Goal: Task Accomplishment & Management: Manage account settings

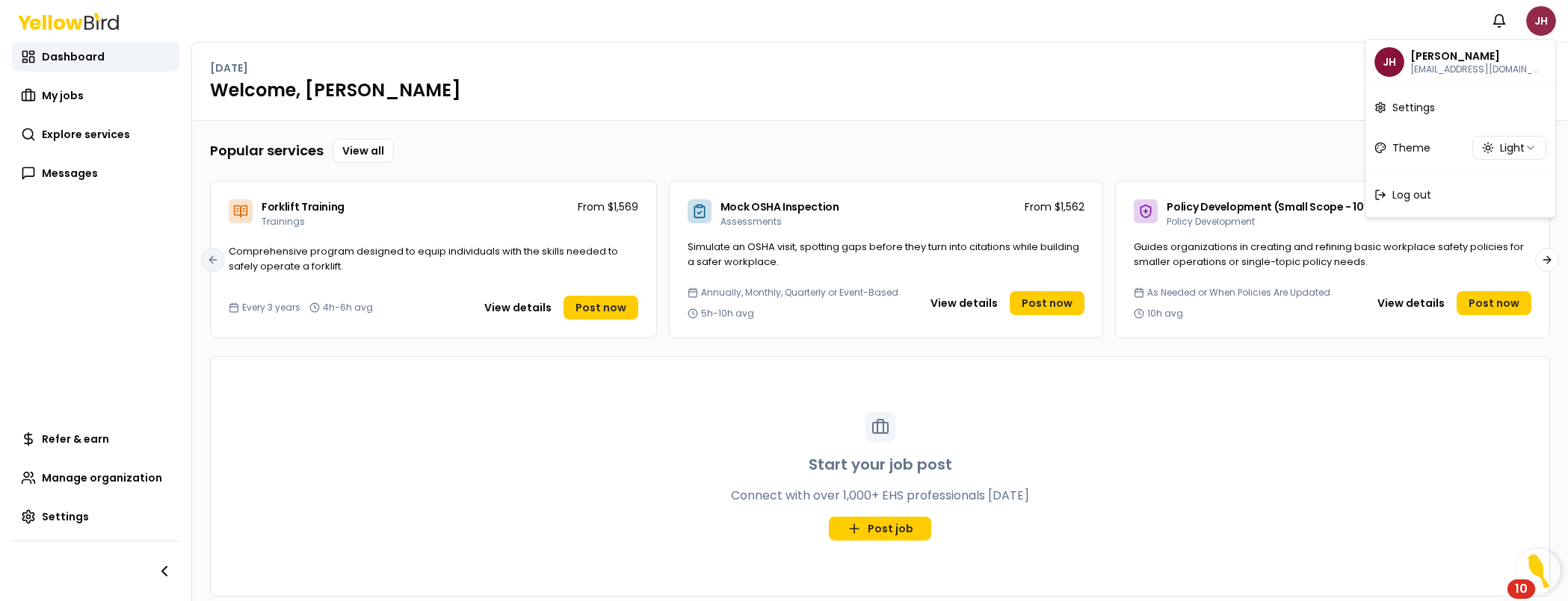
click at [1535, 20] on html "Notifications JH Dashboard My jobs Explore services Messages Refer & earn Manag…" at bounding box center [784, 300] width 1568 height 601
click at [1404, 203] on div "Log out" at bounding box center [1461, 195] width 184 height 39
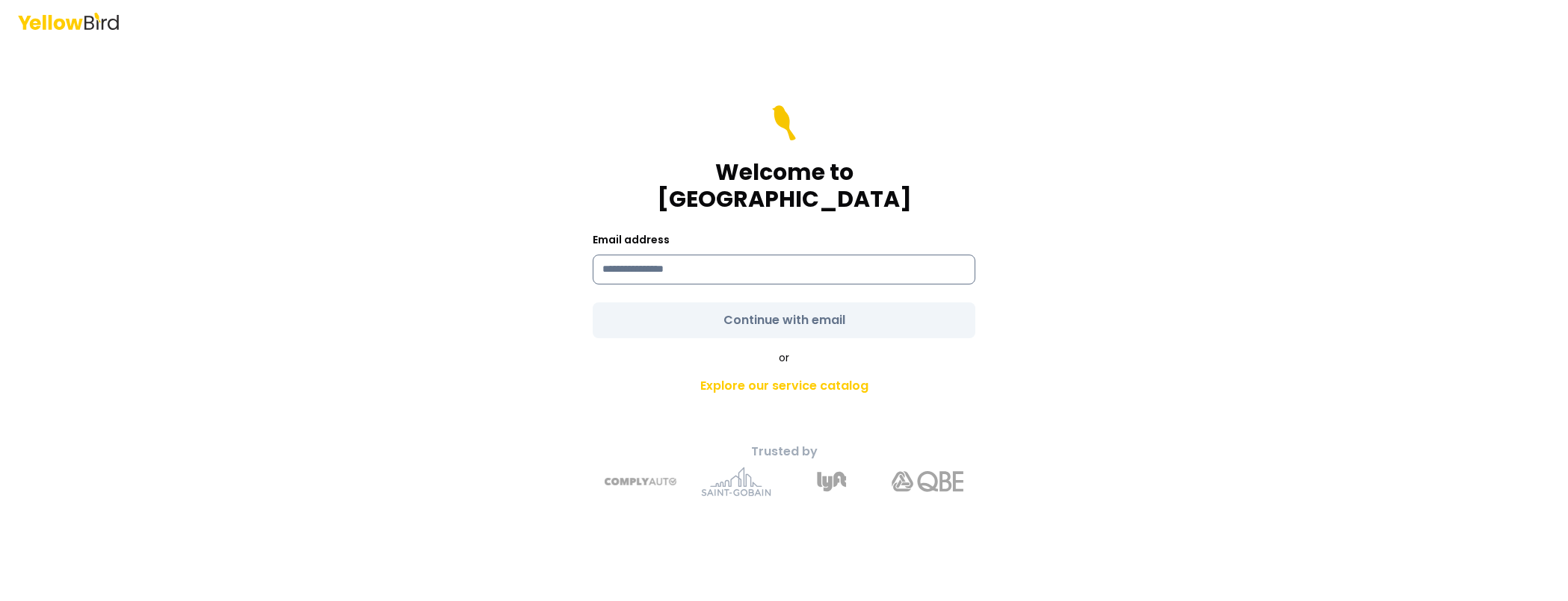
click at [733, 258] on input at bounding box center [784, 269] width 382 height 30
paste input "**********"
type input "**********"
click at [990, 311] on div "**********" at bounding box center [784, 322] width 551 height 374
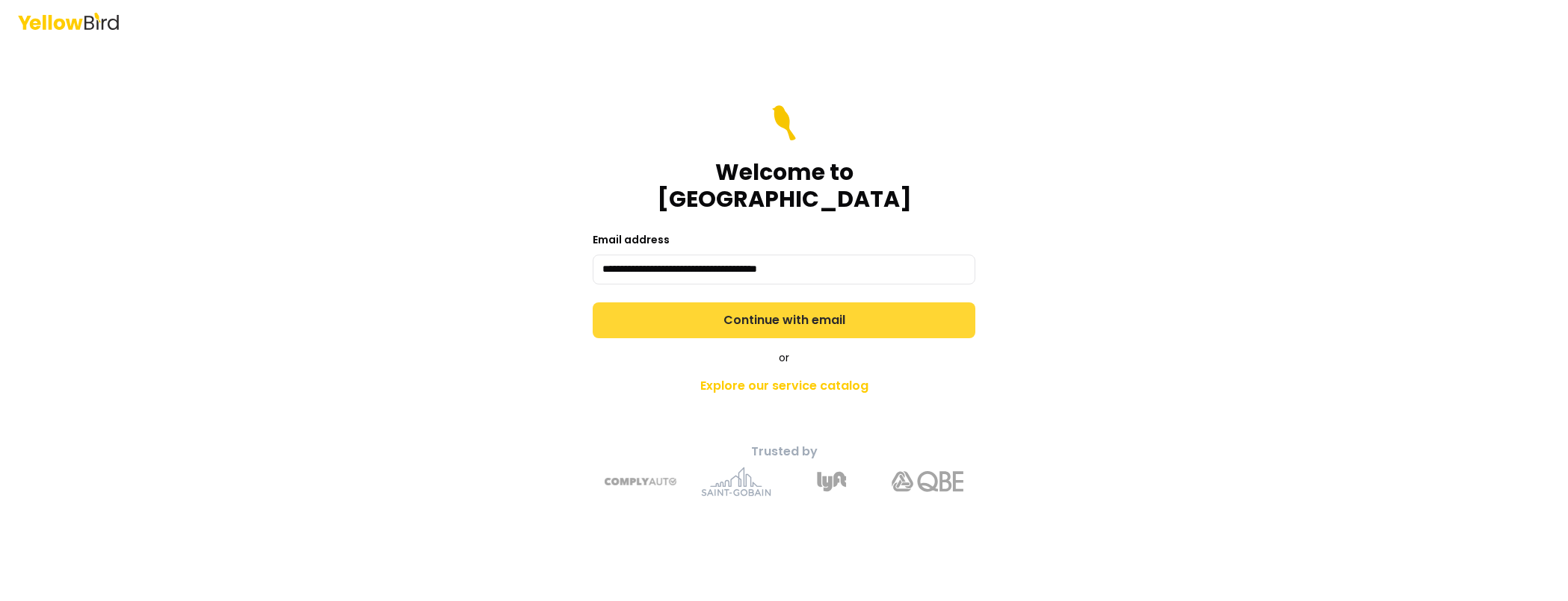
click at [896, 307] on button "Continue with email" at bounding box center [784, 321] width 382 height 36
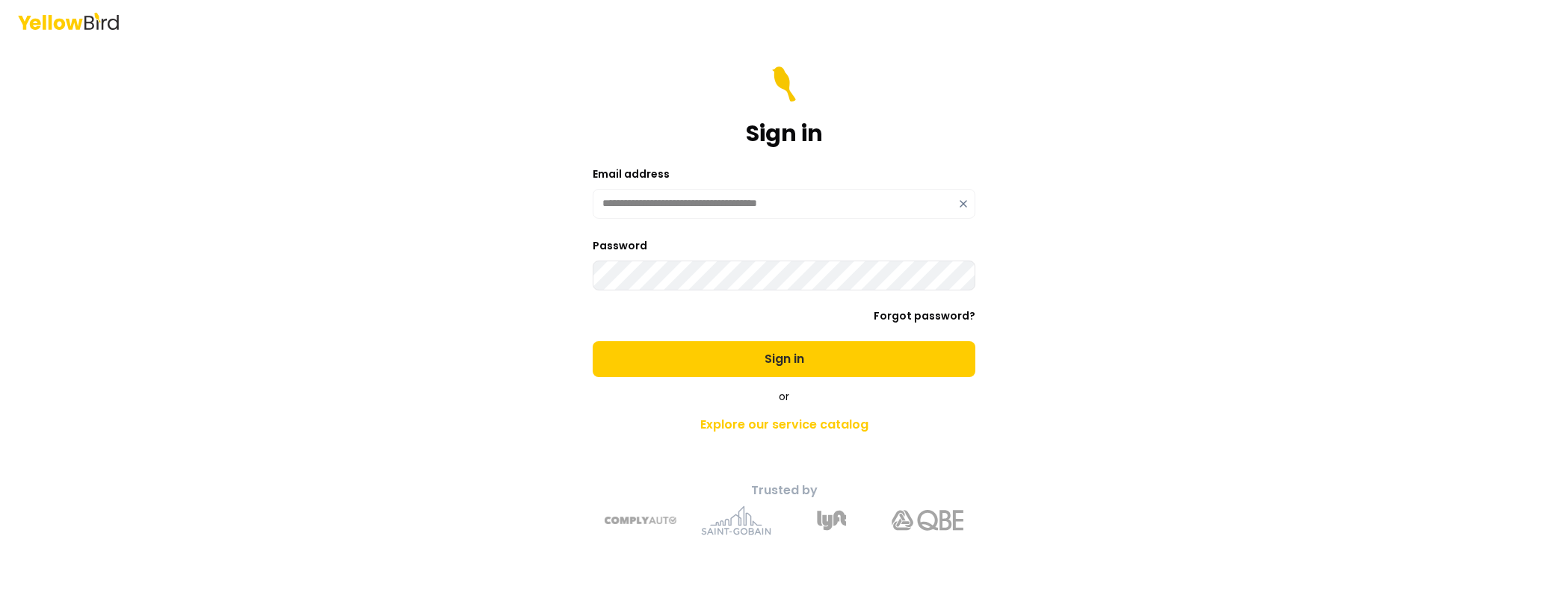
click at [593, 341] on button "Sign in" at bounding box center [784, 359] width 382 height 36
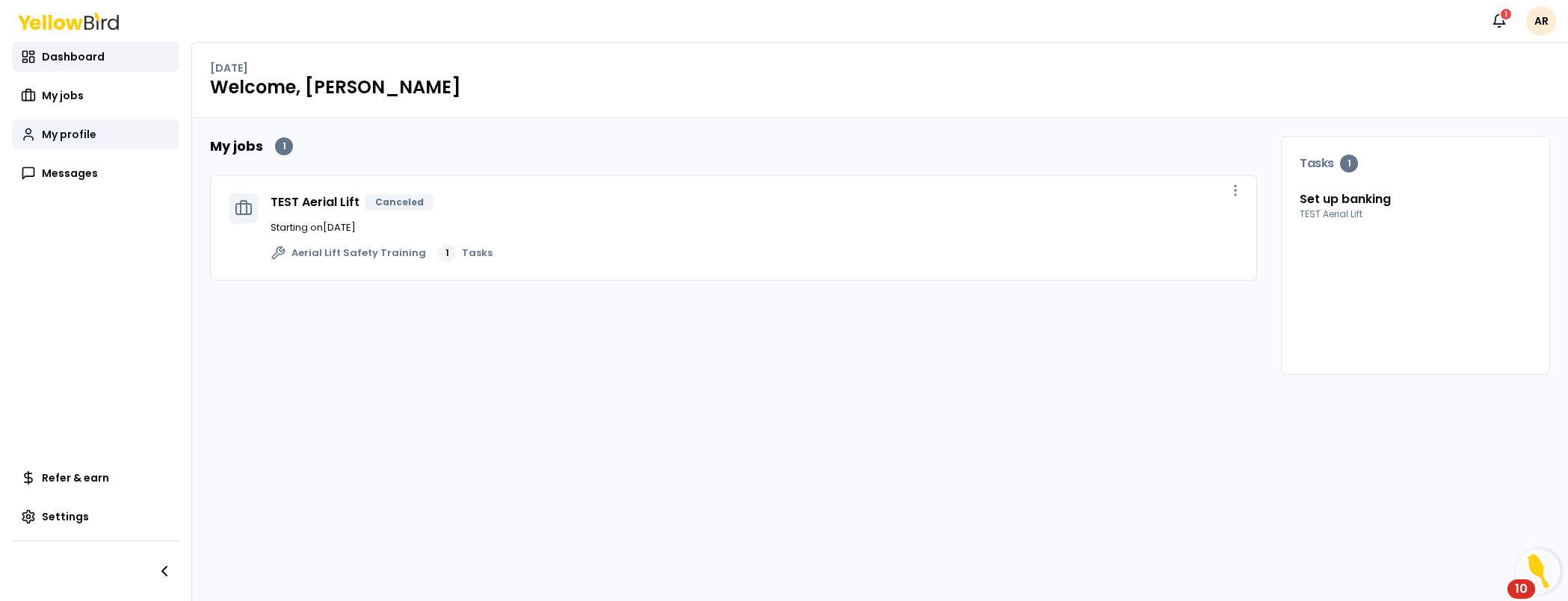
click at [87, 139] on span "My profile" at bounding box center [69, 135] width 54 height 15
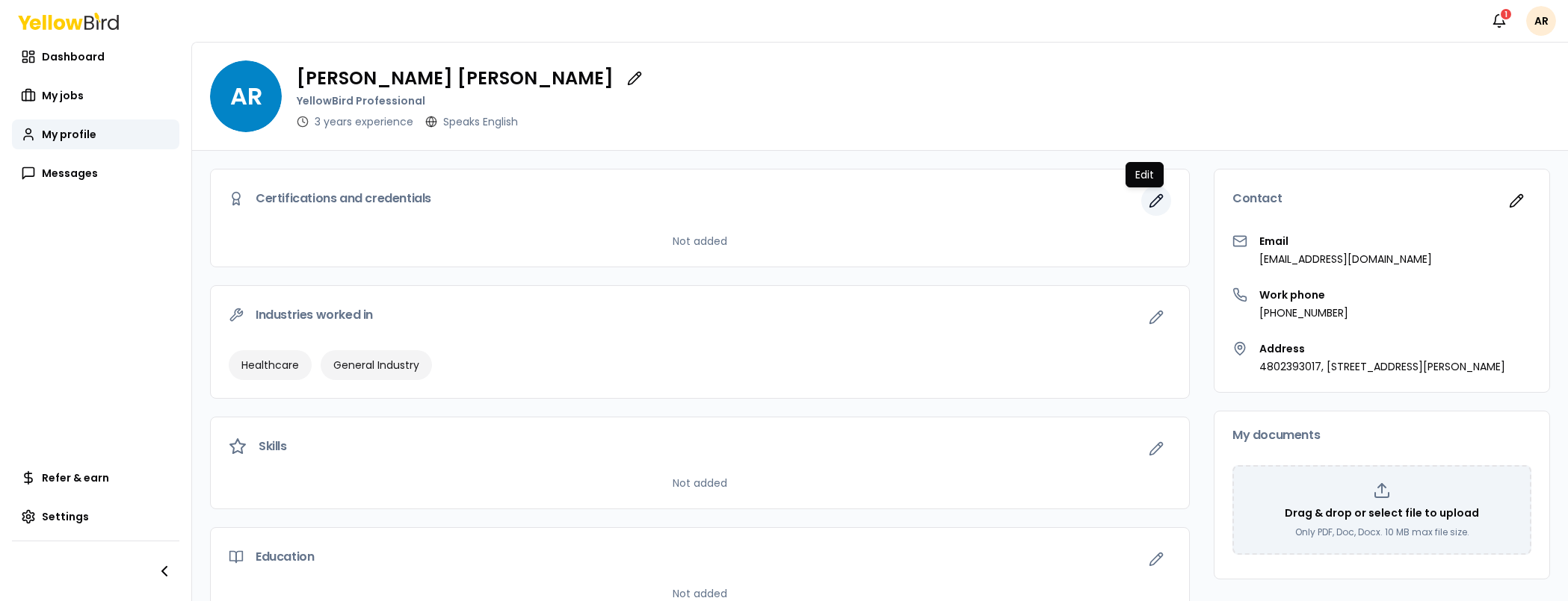
click at [1149, 200] on icon "button" at bounding box center [1157, 202] width 15 height 15
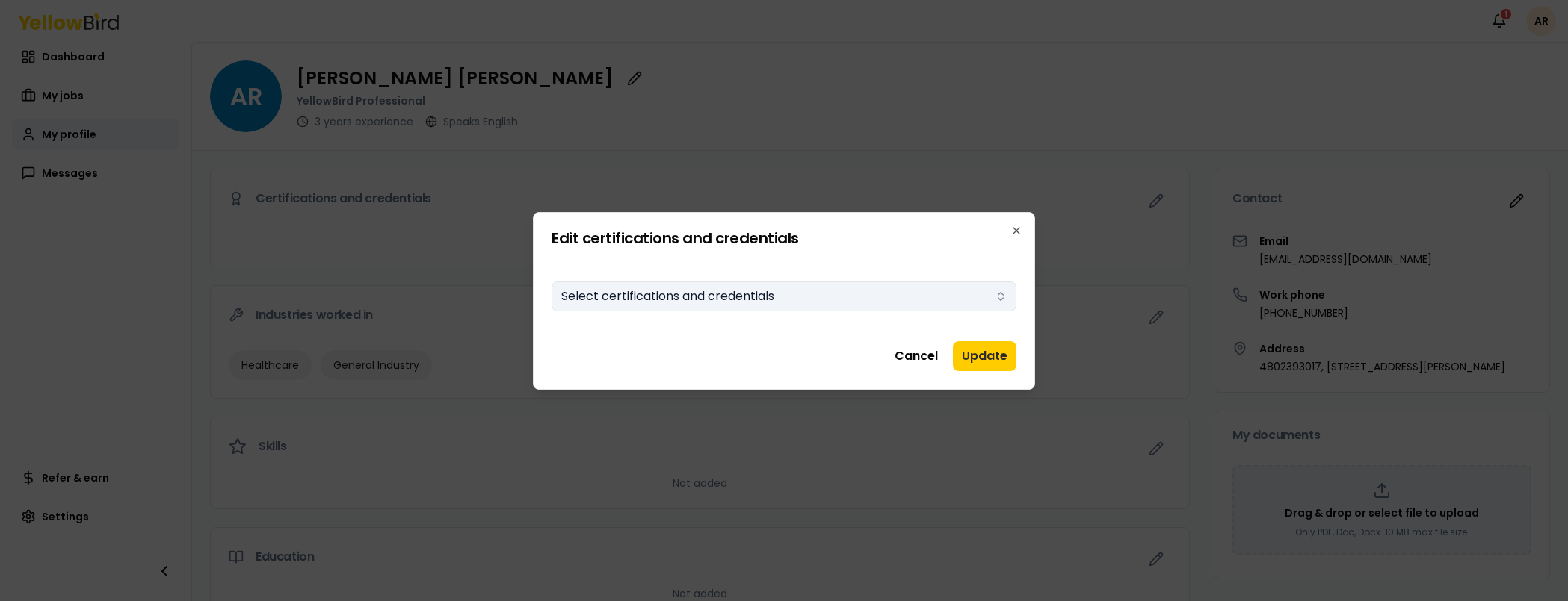
click at [844, 285] on button "Select certifications and credentials" at bounding box center [784, 296] width 465 height 30
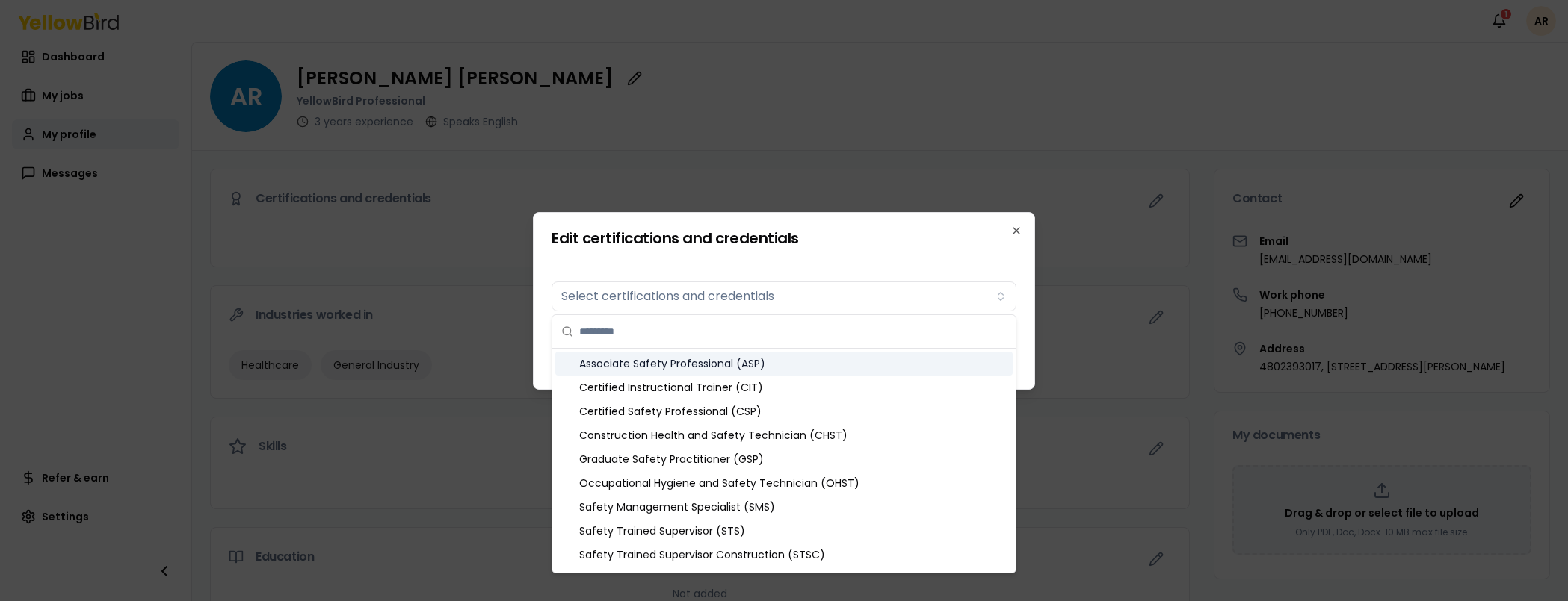
click at [900, 259] on form "Certifications Select certifications and credentials" at bounding box center [784, 293] width 465 height 72
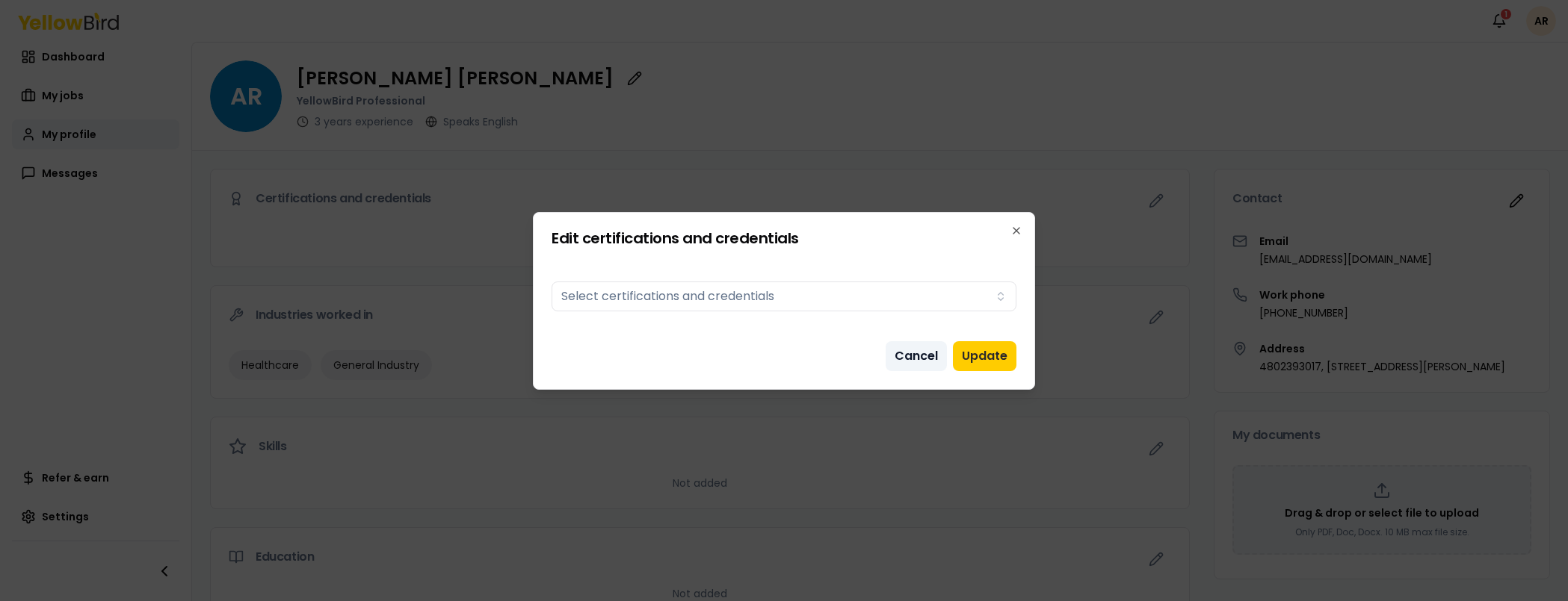
click at [904, 348] on button "Cancel" at bounding box center [917, 355] width 61 height 30
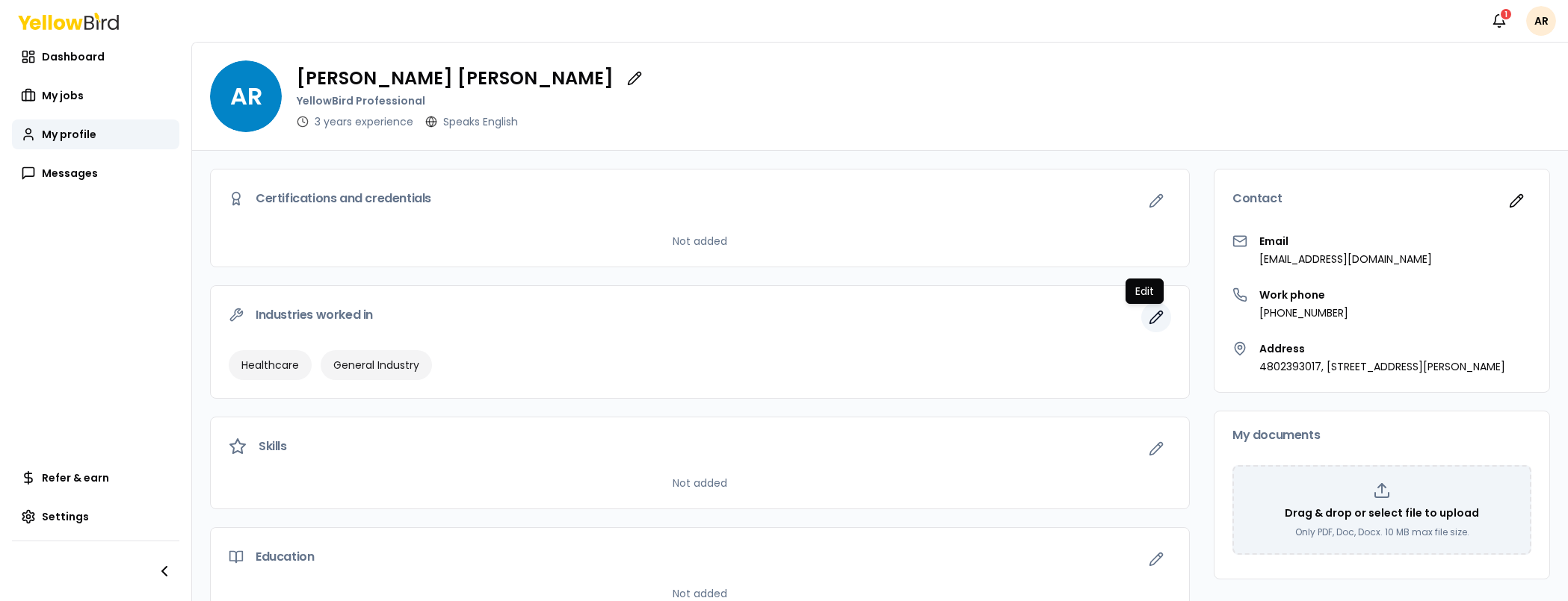
click at [1159, 314] on icon "button" at bounding box center [1160, 314] width 2 height 2
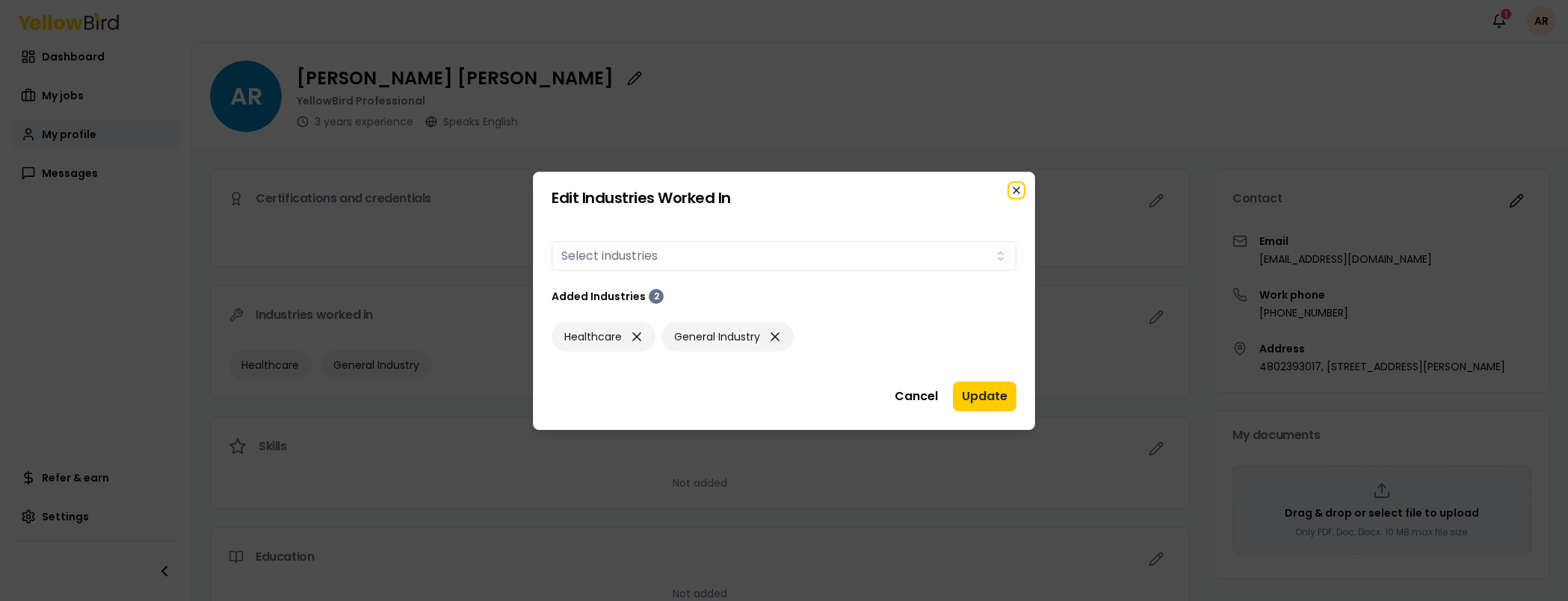
click at [1018, 186] on icon "button" at bounding box center [1016, 190] width 12 height 12
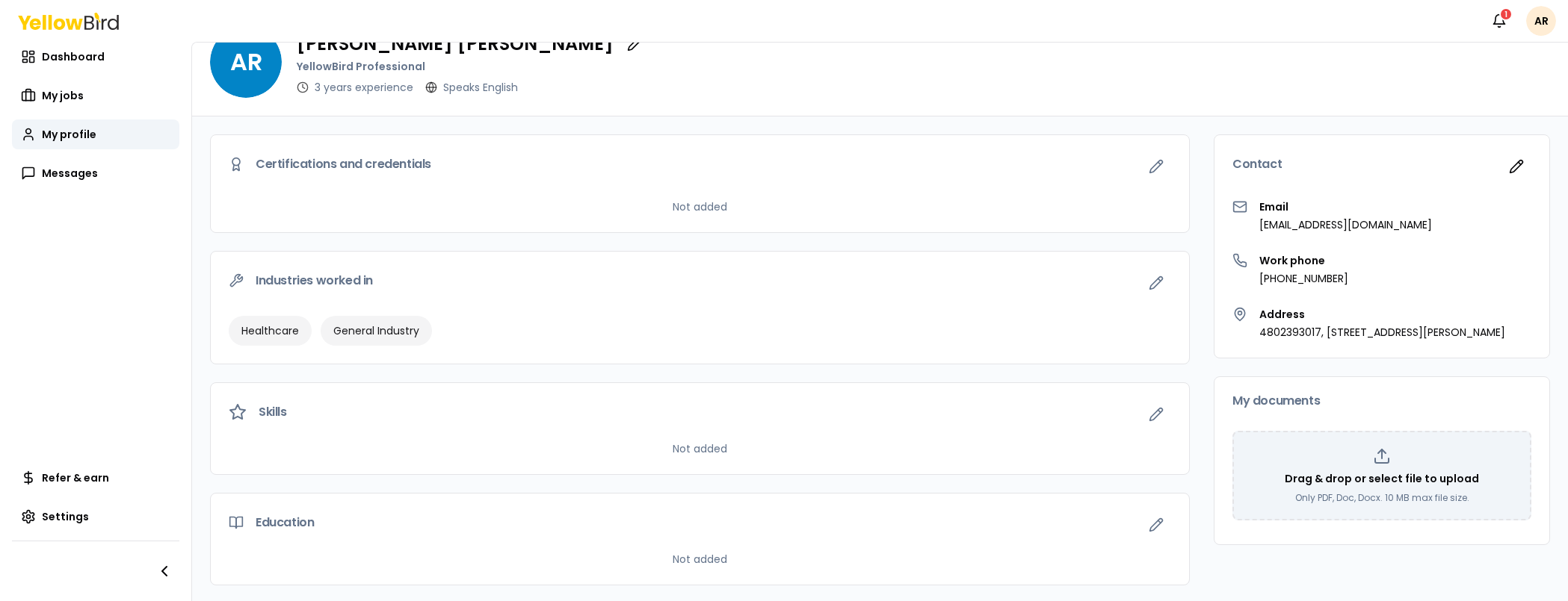
scroll to position [36, 0]
click at [1152, 415] on icon "button" at bounding box center [1157, 413] width 15 height 15
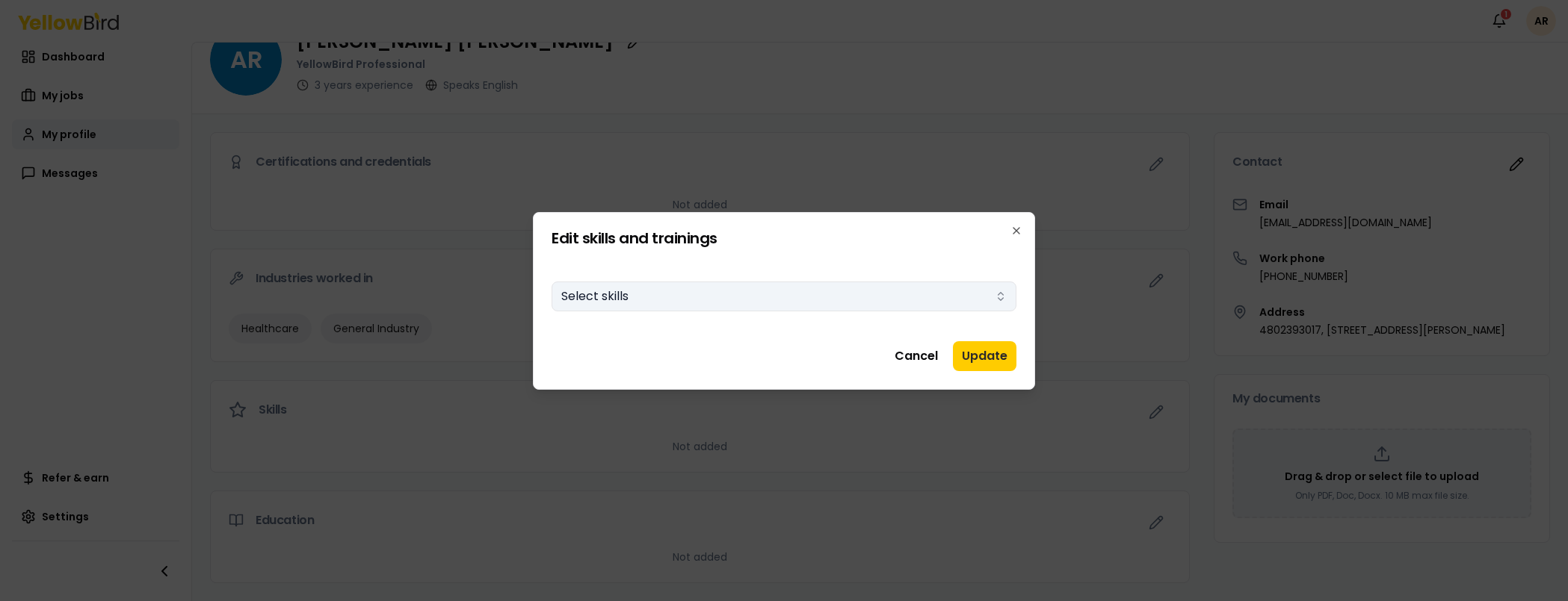
click at [833, 288] on button "Select skills" at bounding box center [784, 296] width 465 height 30
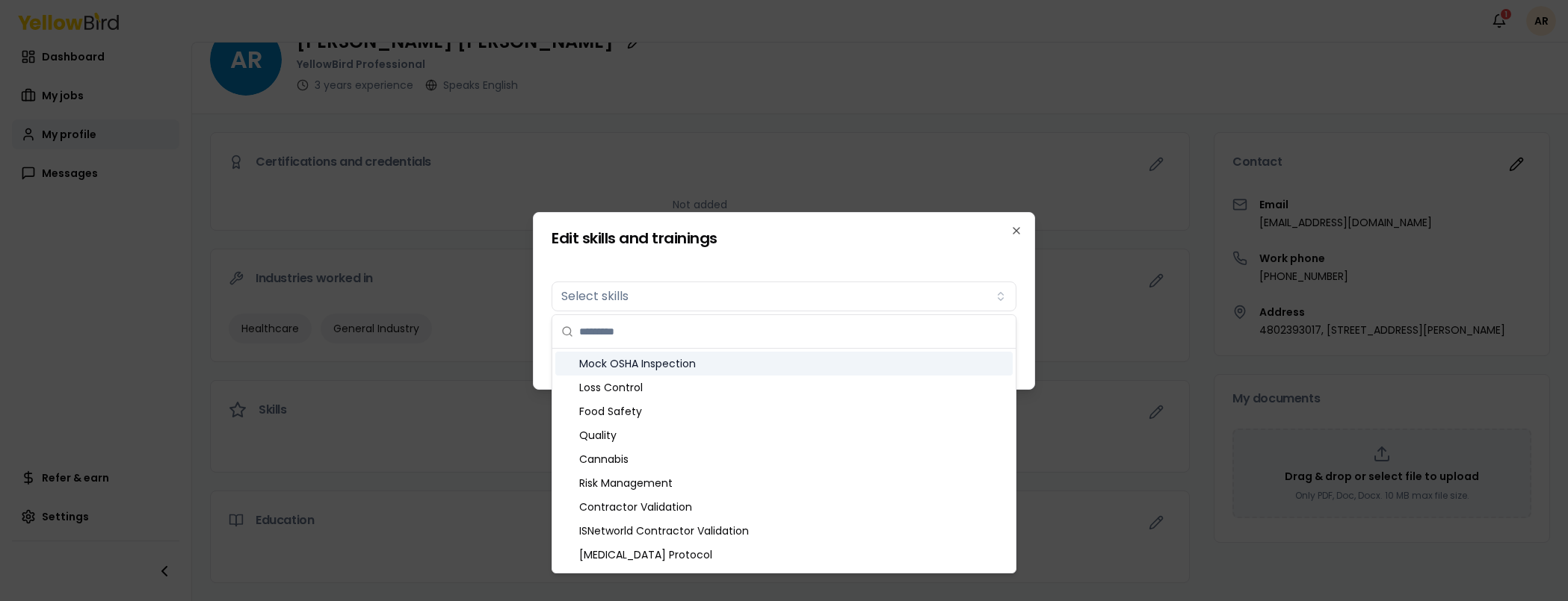
click at [810, 247] on div "Edit skills and trainings Skills Select skills Cancel Update Close" at bounding box center [784, 301] width 502 height 178
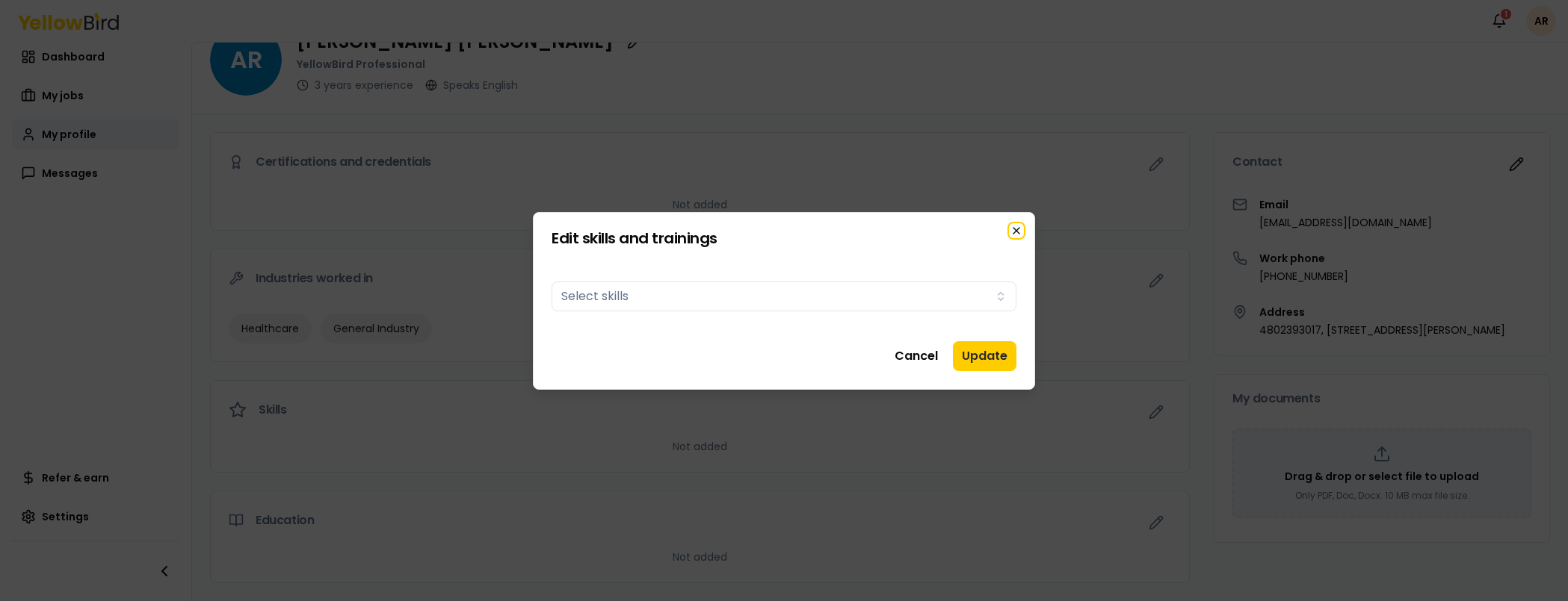
click at [1019, 227] on icon "button" at bounding box center [1016, 230] width 6 height 6
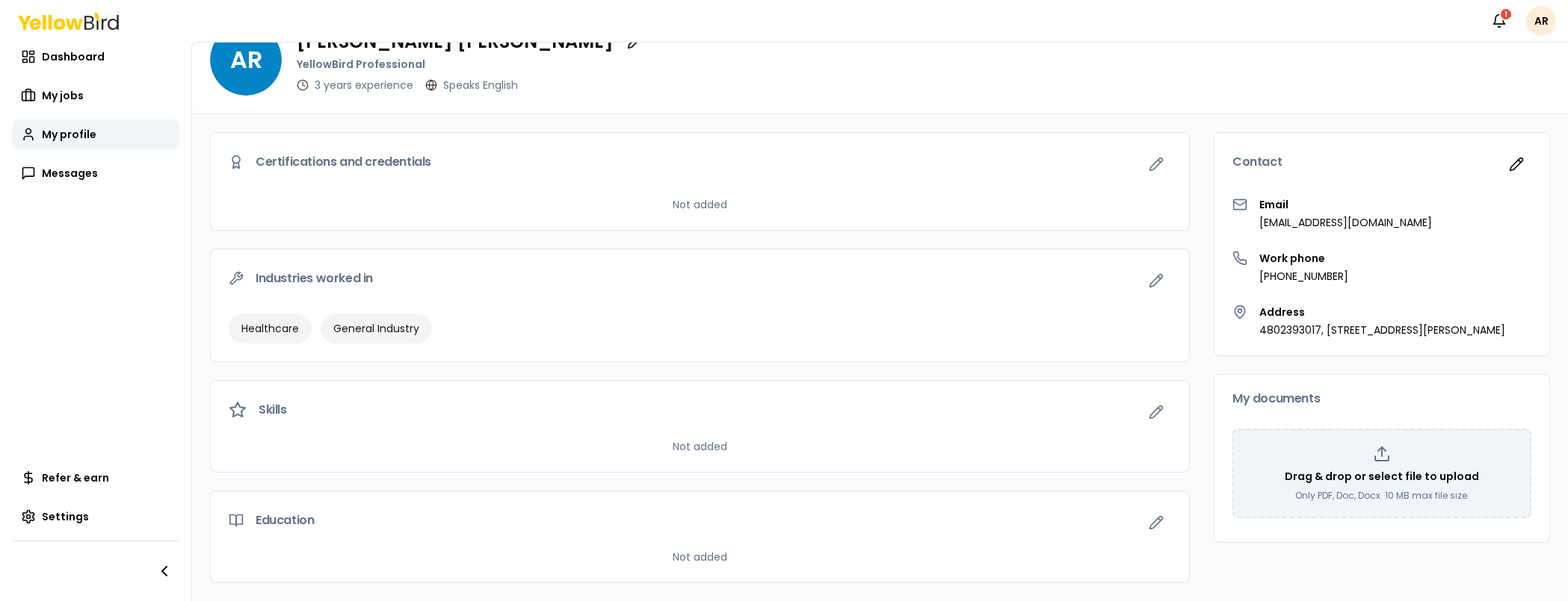
click at [1138, 428] on div "Skills" at bounding box center [701, 410] width 979 height 58
click at [1142, 423] on button "button" at bounding box center [1156, 412] width 30 height 30
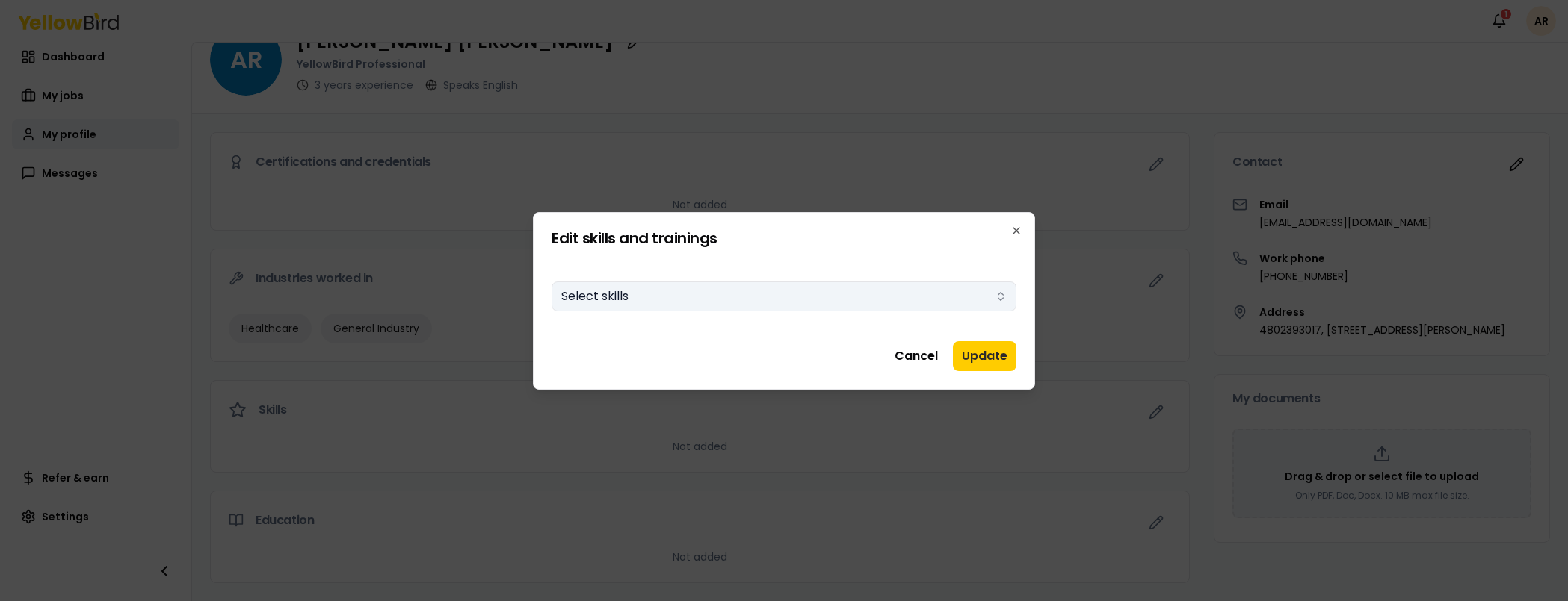
click at [1000, 304] on button "Select skills" at bounding box center [784, 296] width 465 height 30
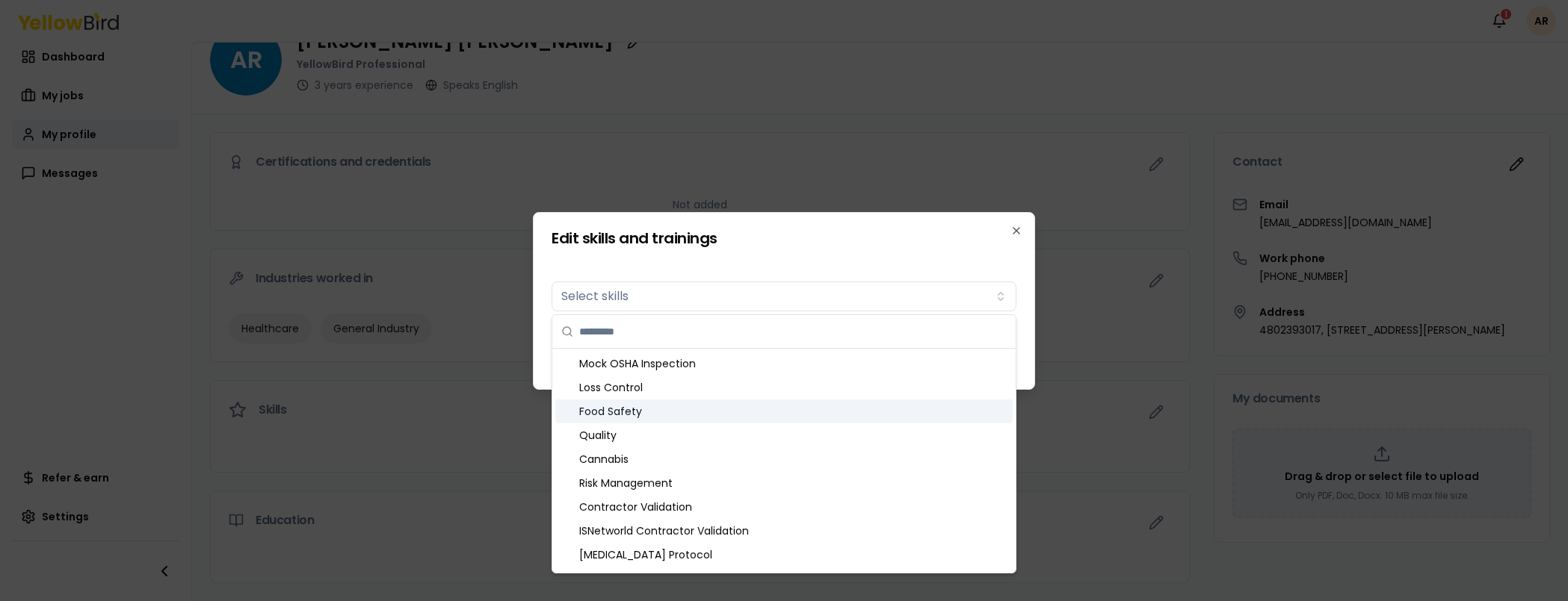
click at [795, 401] on div "Food Safety" at bounding box center [784, 411] width 458 height 24
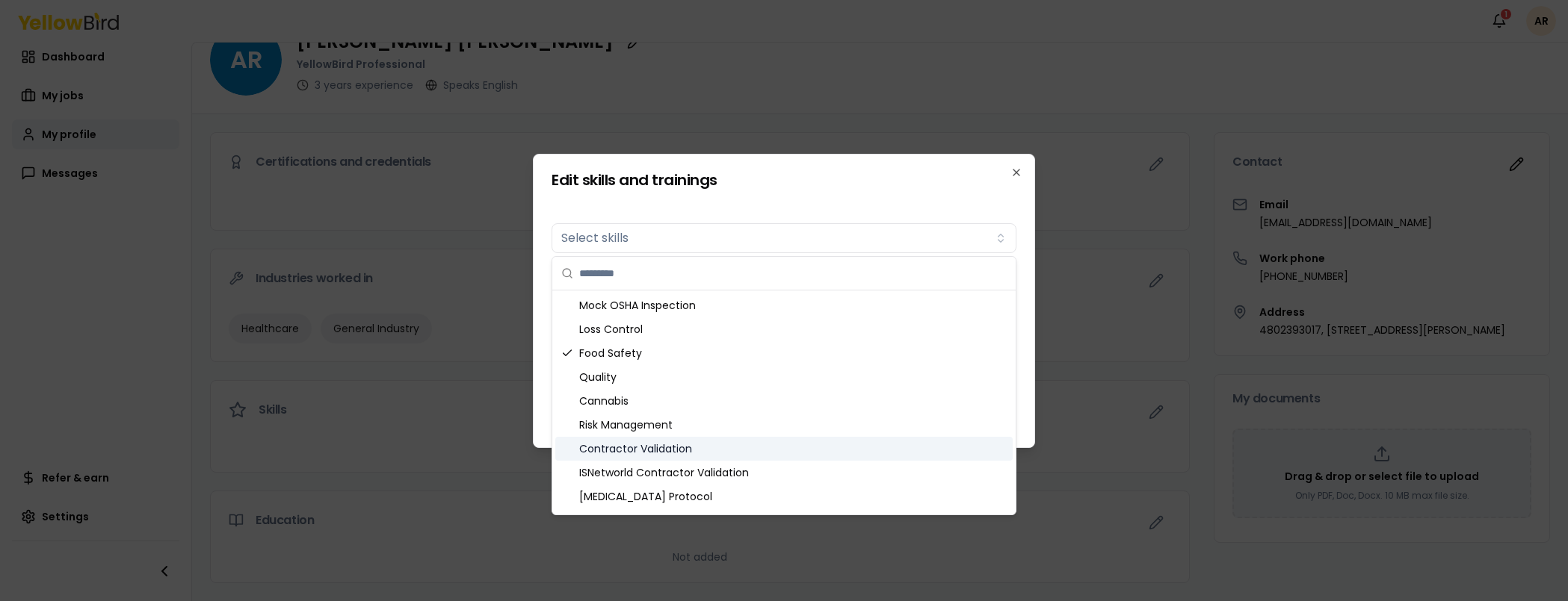
click at [832, 453] on div "Contractor Validation" at bounding box center [784, 448] width 458 height 24
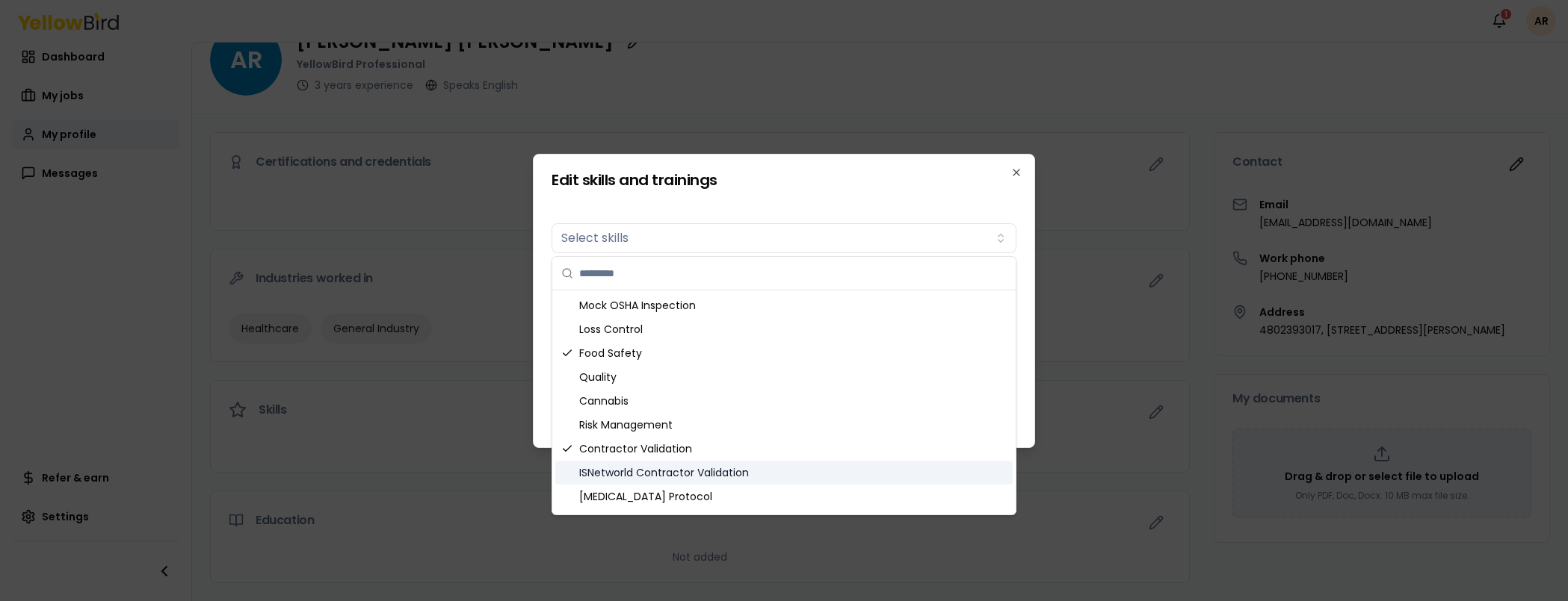
click at [819, 469] on div "ISNetworld Contractor Validation" at bounding box center [784, 472] width 458 height 24
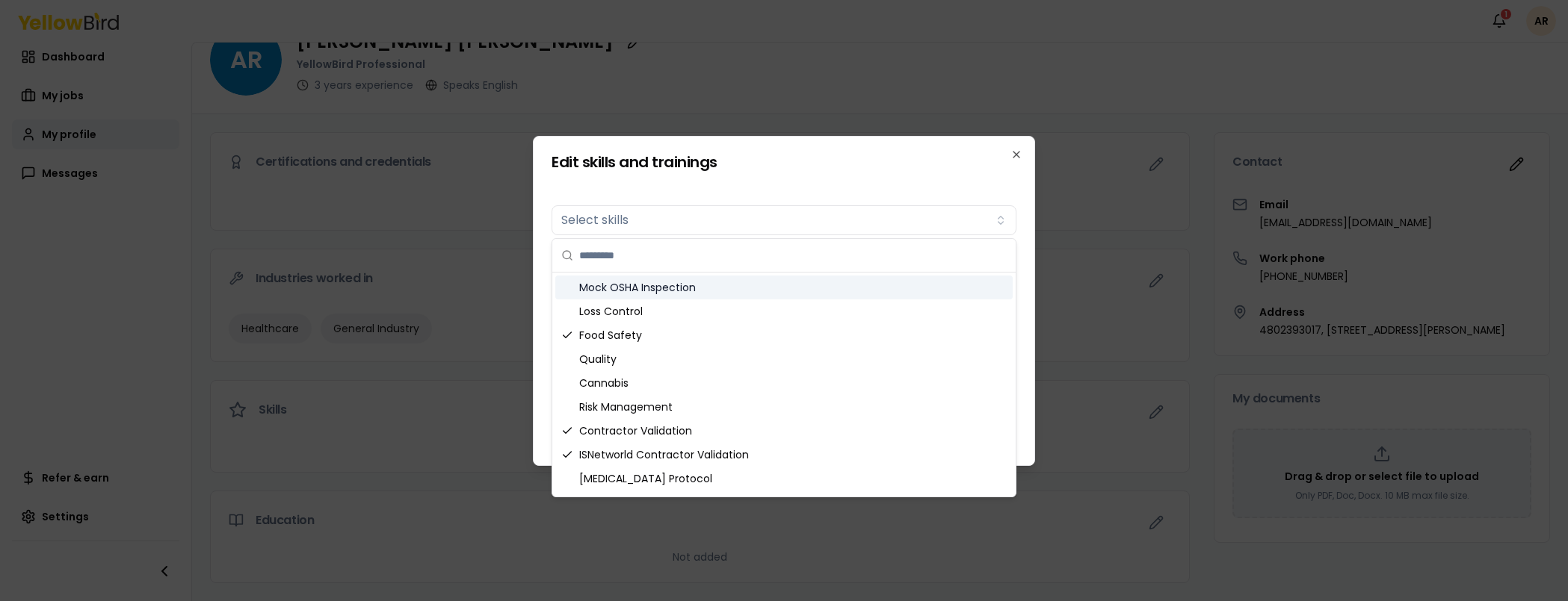
click at [857, 186] on form "Skills Select skills Added skills 3 General Food Safety Contractor Validation I…" at bounding box center [784, 293] width 465 height 225
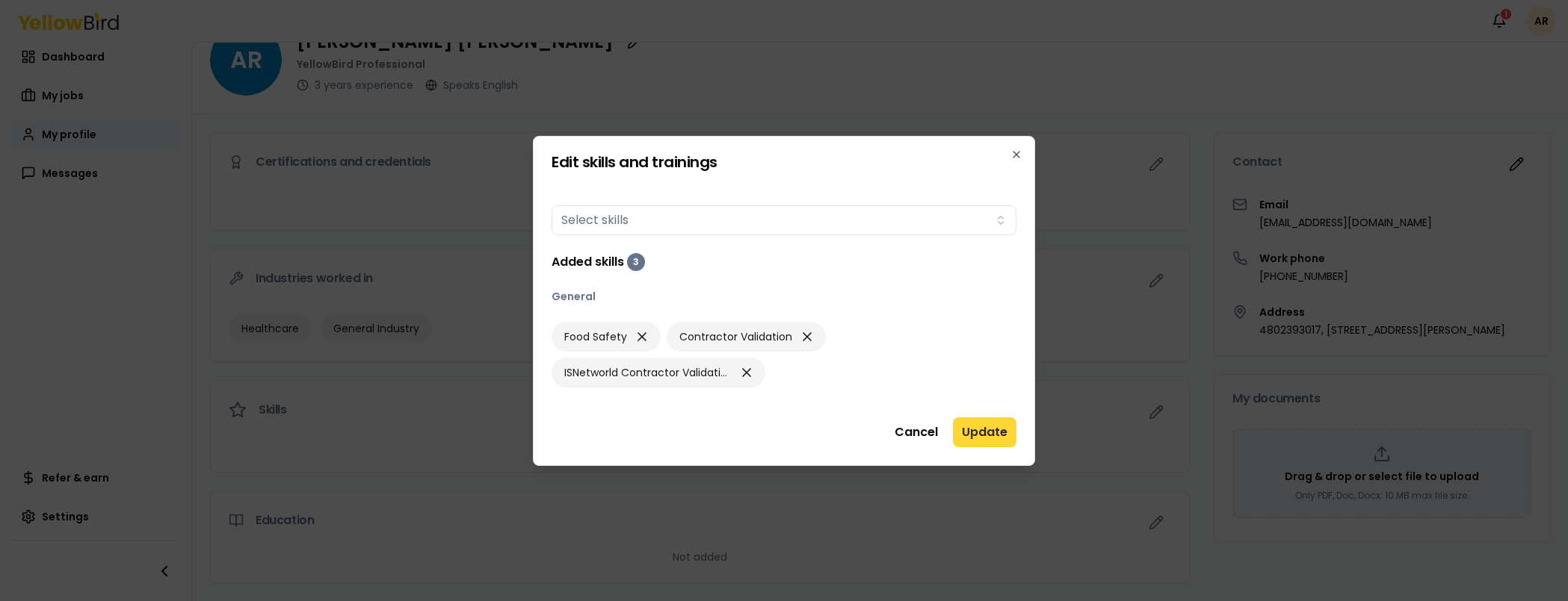
click at [972, 421] on button "Update" at bounding box center [985, 432] width 63 height 30
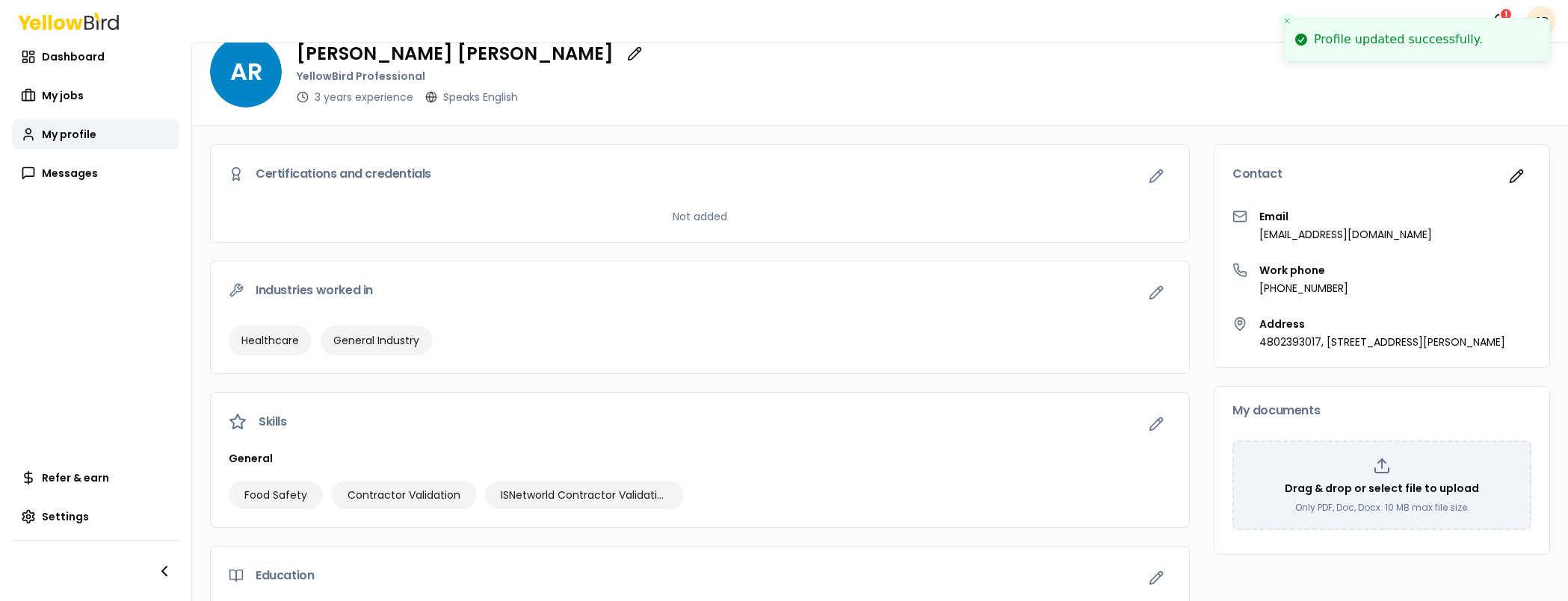
scroll to position [23, 0]
click at [1149, 177] on icon "button" at bounding box center [1157, 178] width 15 height 15
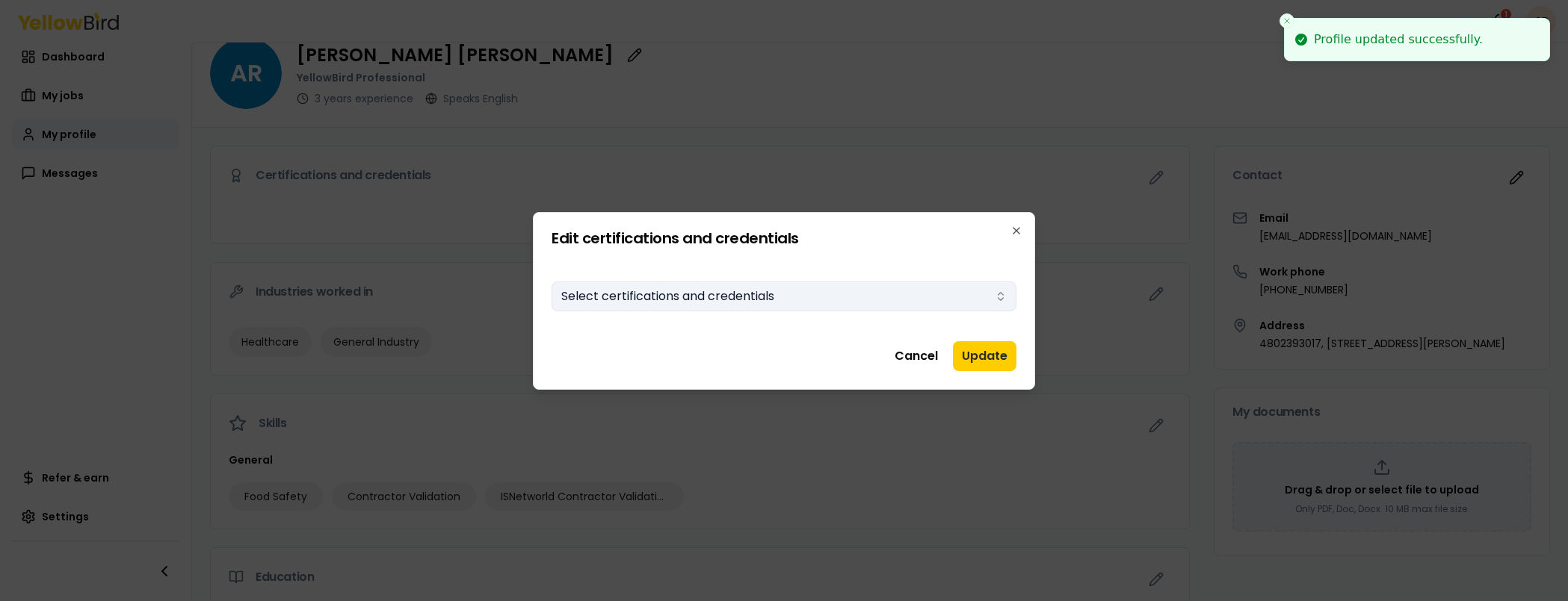
click at [958, 305] on button "Select certifications and credentials" at bounding box center [784, 296] width 465 height 30
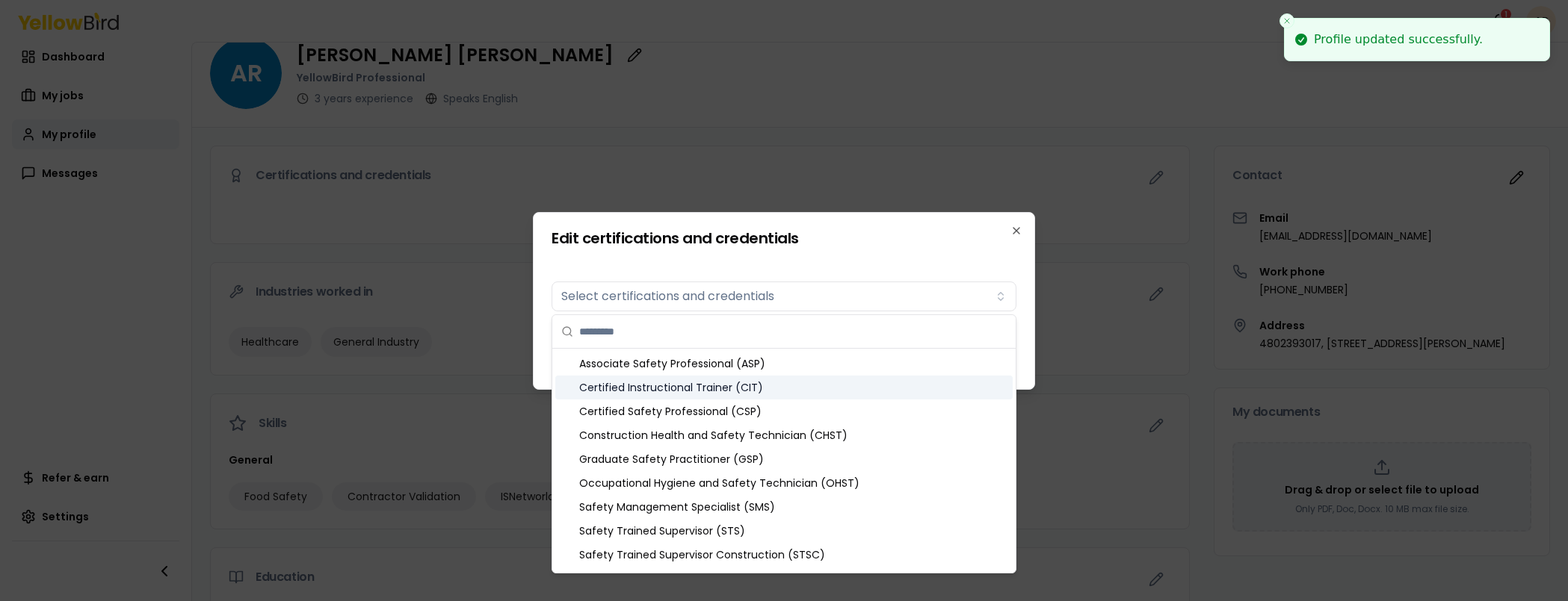
drag, startPoint x: 810, startPoint y: 394, endPoint x: 808, endPoint y: 402, distance: 8.2
click at [810, 395] on div "Certified Instructional Trainer (CIT)" at bounding box center [784, 387] width 458 height 24
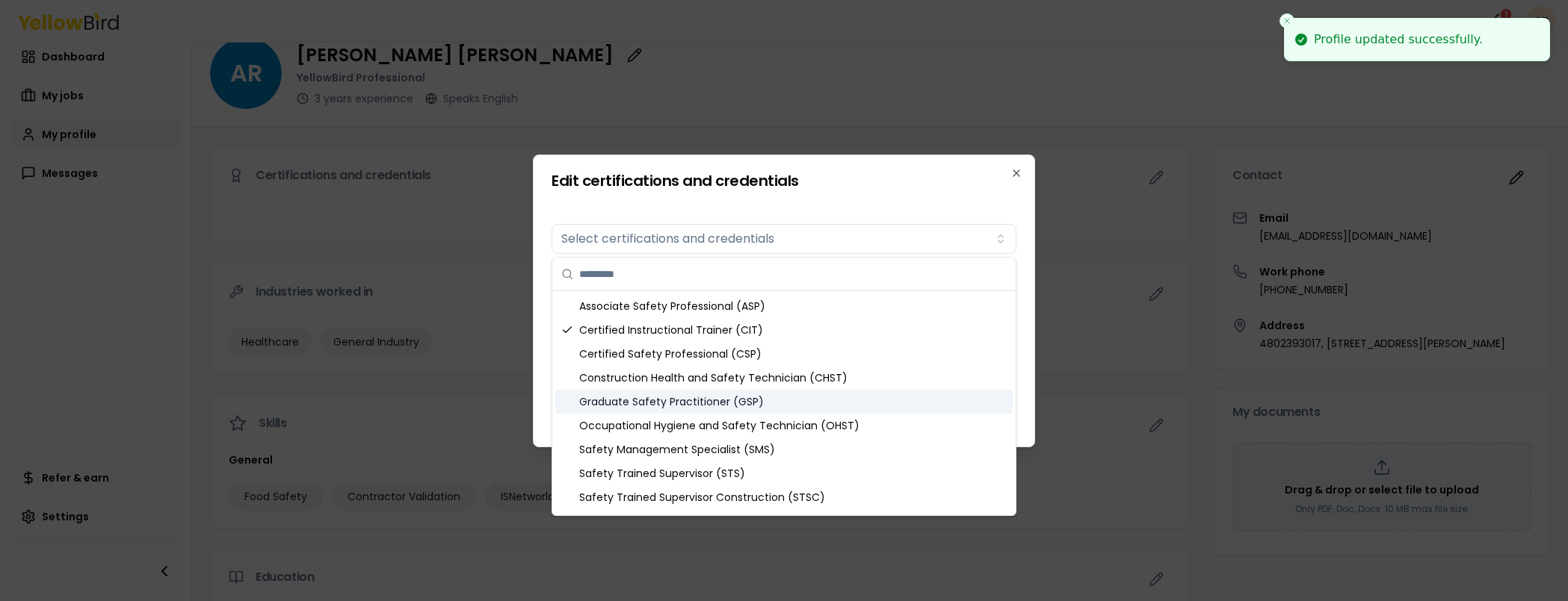
click at [807, 434] on div "Occupational Hygiene and Safety Technician (OHST)" at bounding box center [784, 425] width 458 height 24
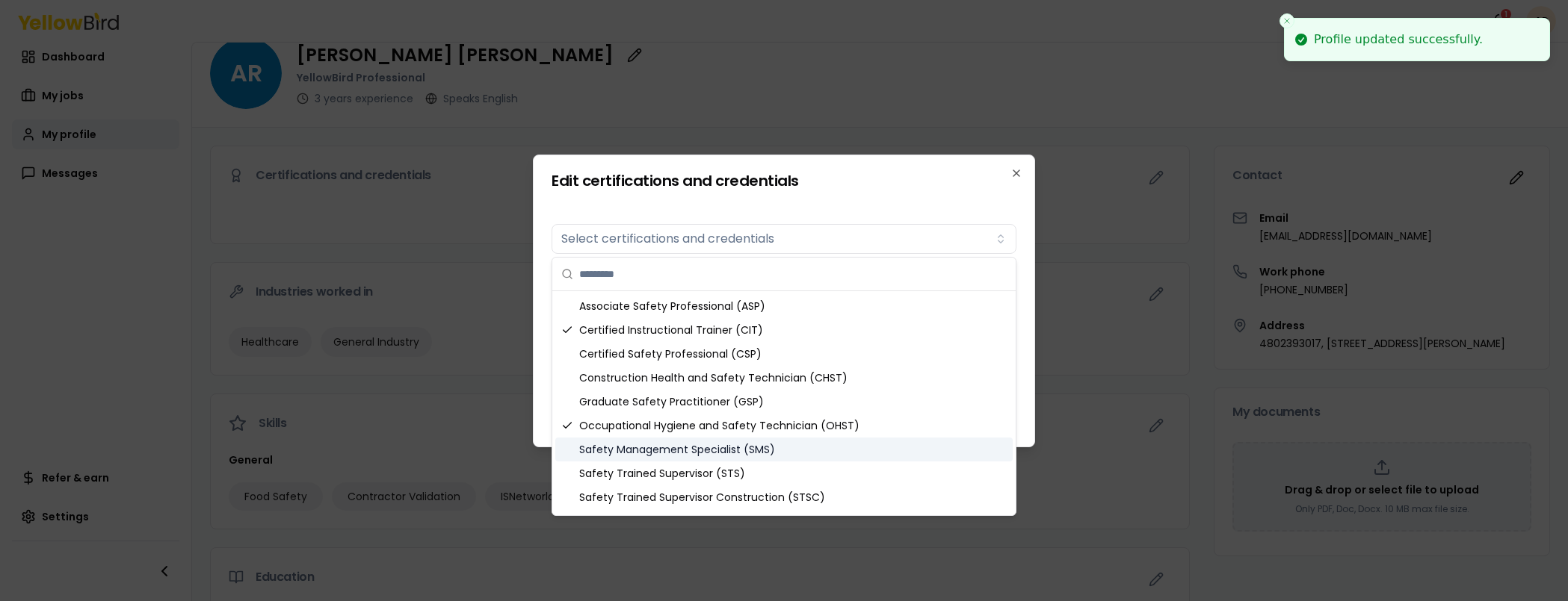
click at [780, 453] on div "Safety Management Specialist (SMS)" at bounding box center [784, 449] width 458 height 24
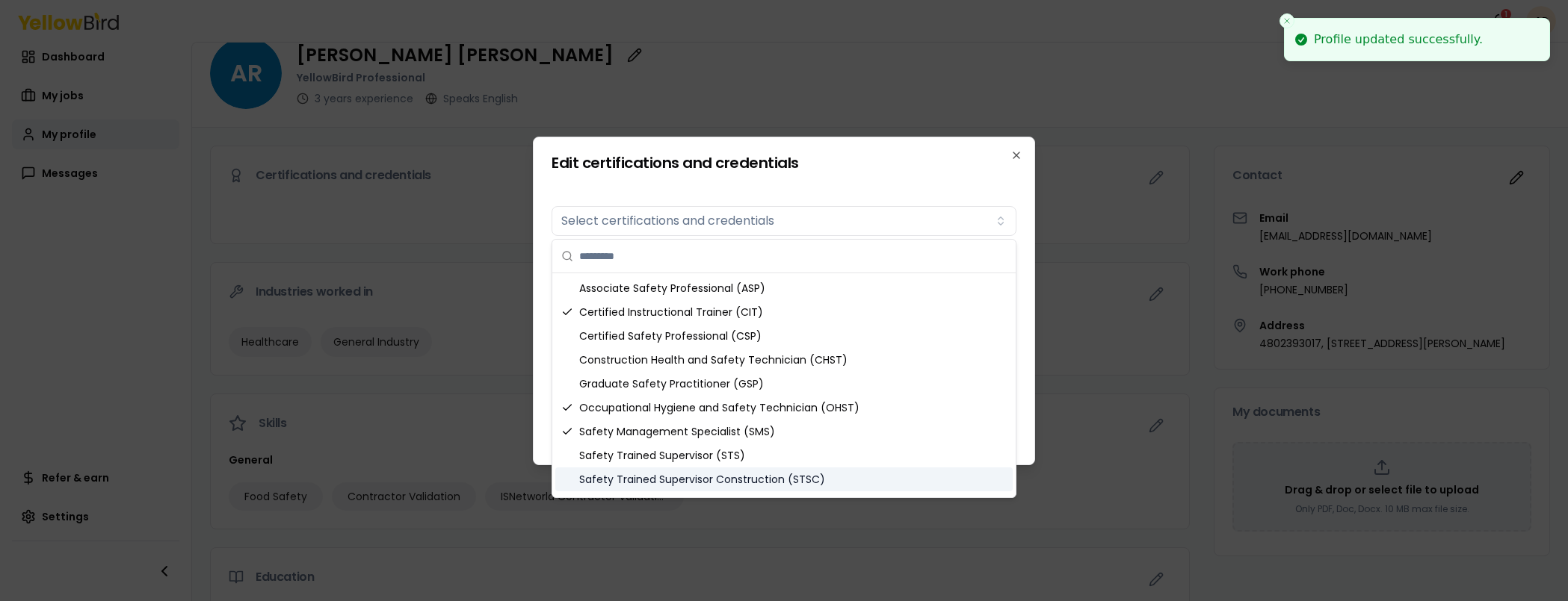
drag, startPoint x: 776, startPoint y: 478, endPoint x: 779, endPoint y: 461, distance: 17.3
click at [777, 478] on div "Safety Trained Supervisor Construction (STSC)" at bounding box center [784, 479] width 458 height 24
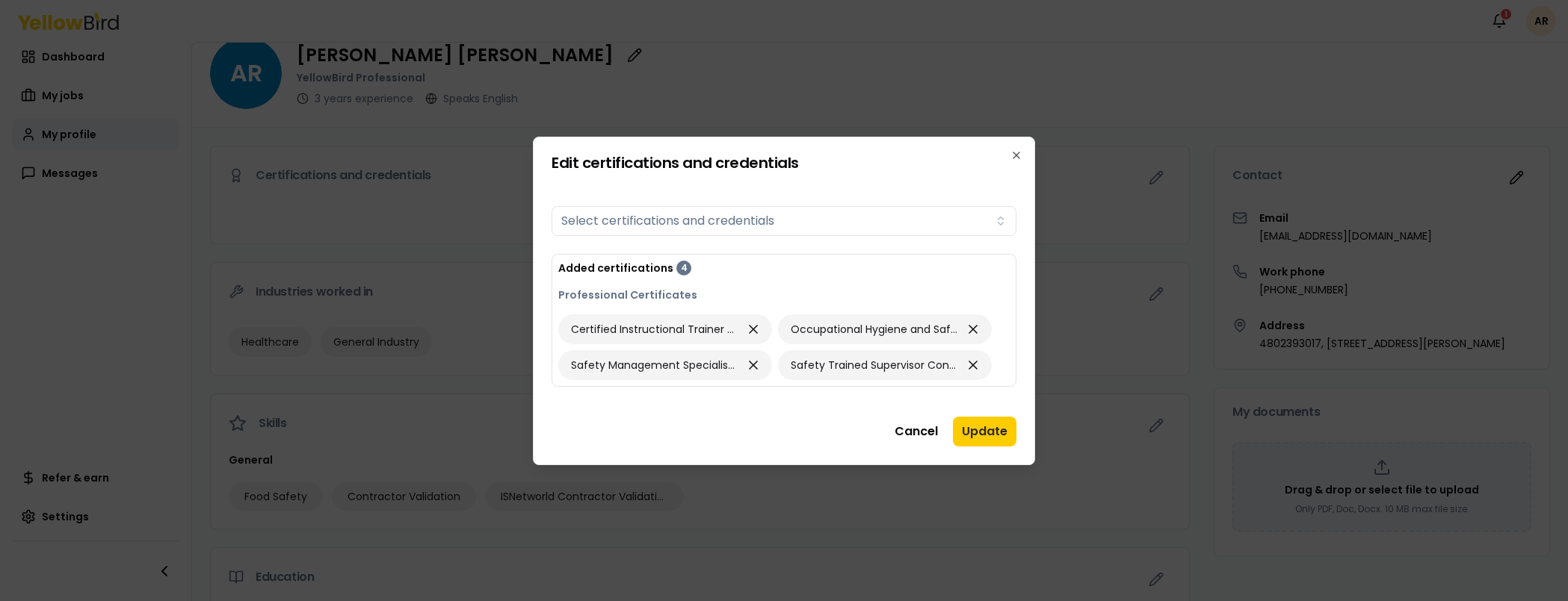
click at [920, 159] on h2 "Edit certifications and credentials" at bounding box center [784, 163] width 465 height 15
click at [997, 444] on button "Update" at bounding box center [985, 431] width 63 height 30
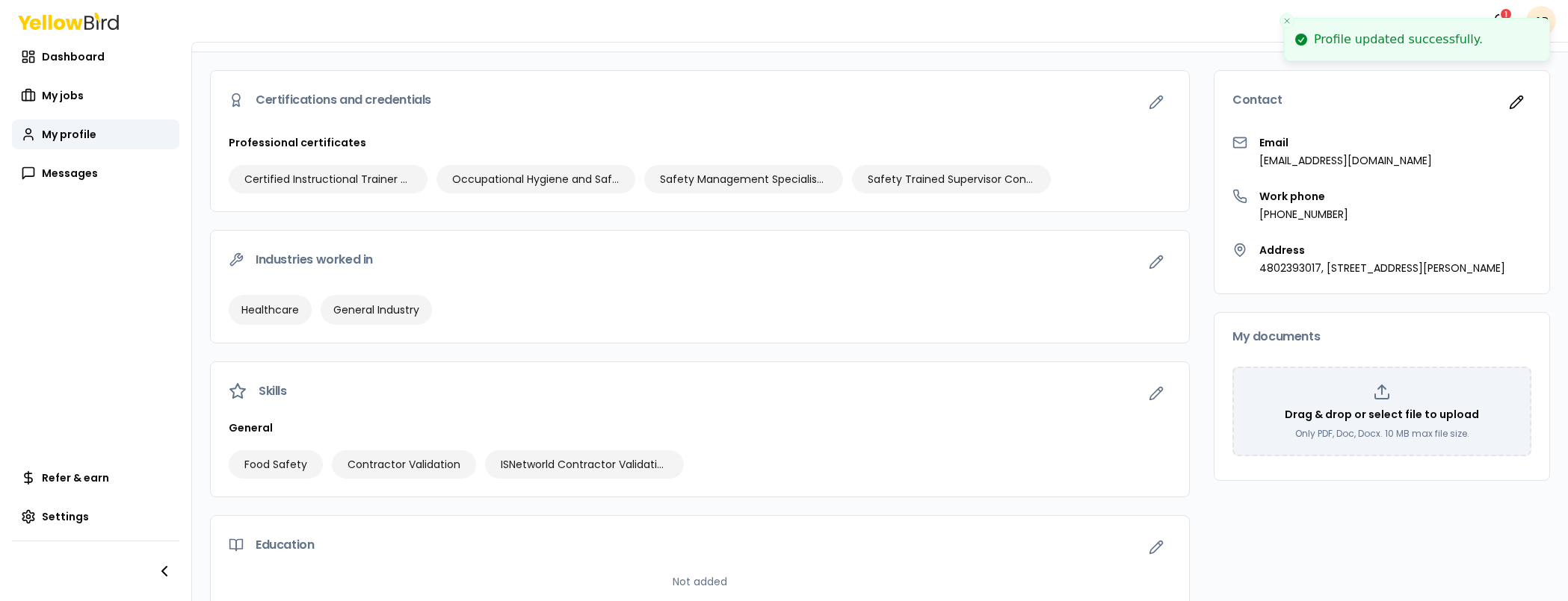
scroll to position [0, 0]
